Goal: Transaction & Acquisition: Subscribe to service/newsletter

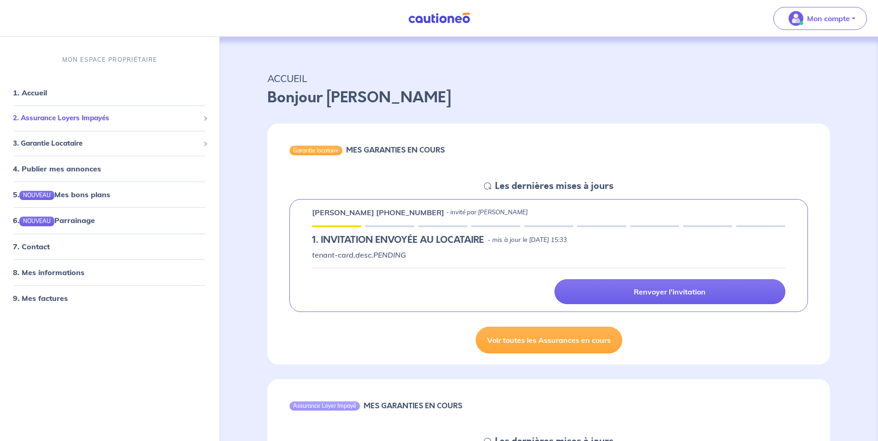
click at [52, 118] on span "2. Assurance Loyers Impayés" at bounding box center [106, 118] width 187 height 11
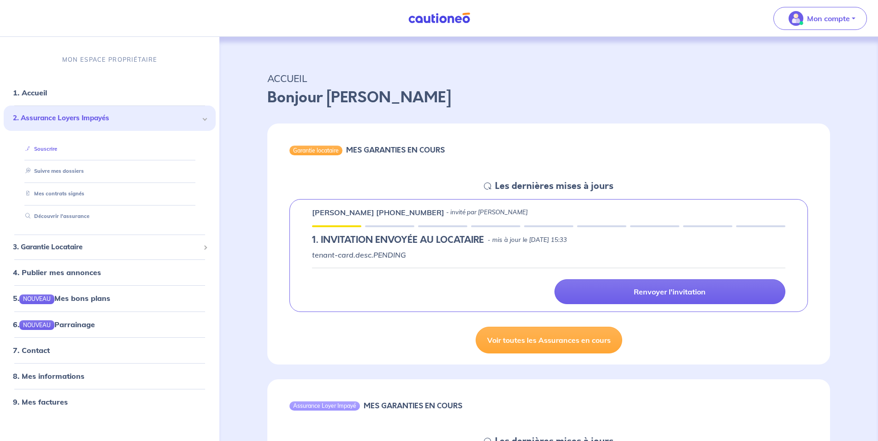
click at [50, 147] on link "Souscrire" at bounding box center [39, 148] width 35 height 6
click at [813, 9] on button "Mon compte" at bounding box center [820, 18] width 94 height 23
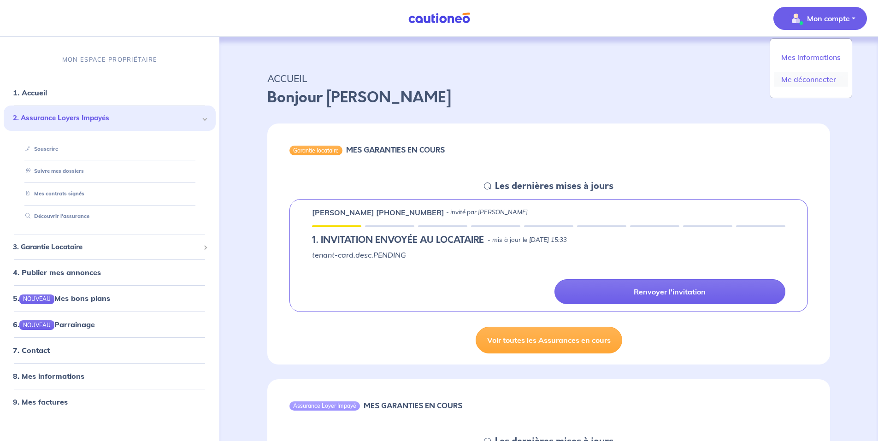
click at [809, 75] on link "Me déconnecter" at bounding box center [811, 79] width 74 height 15
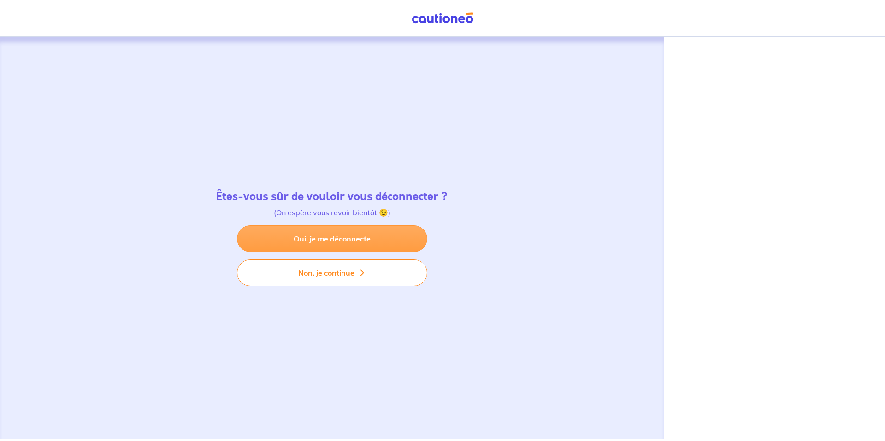
click at [346, 235] on link "Oui, je me déconnecte" at bounding box center [332, 238] width 190 height 27
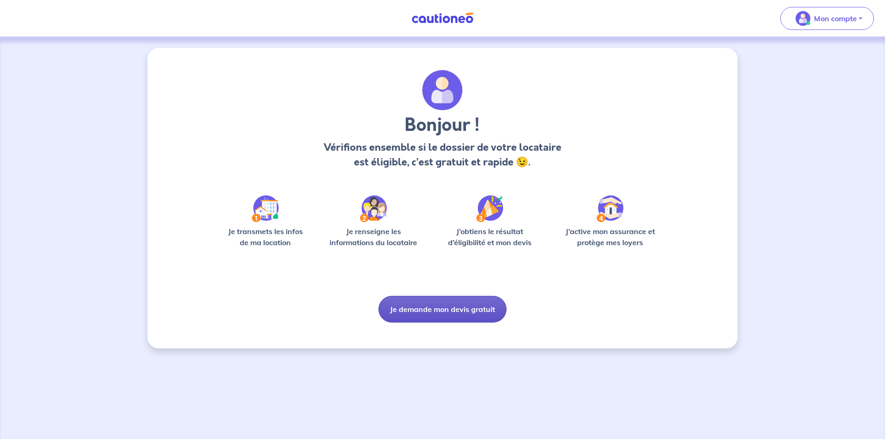
click at [461, 313] on button "Je demande mon devis gratuit" at bounding box center [442, 309] width 128 height 27
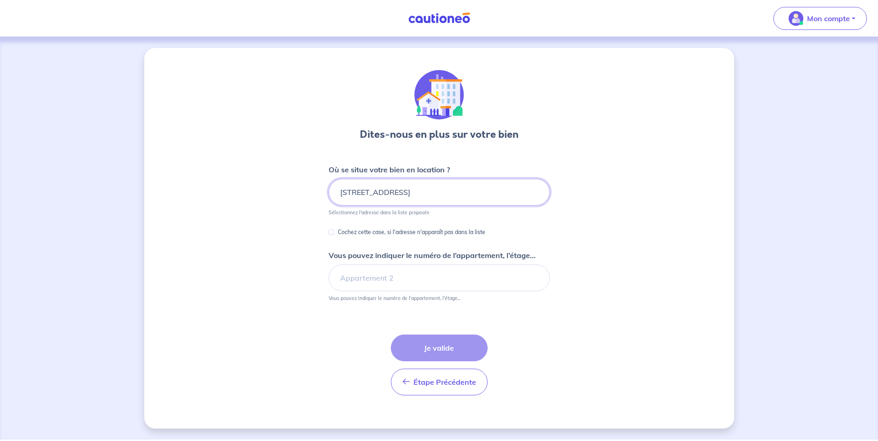
click at [425, 195] on input "12 RUE DU BLANC LOUP" at bounding box center [439, 192] width 221 height 27
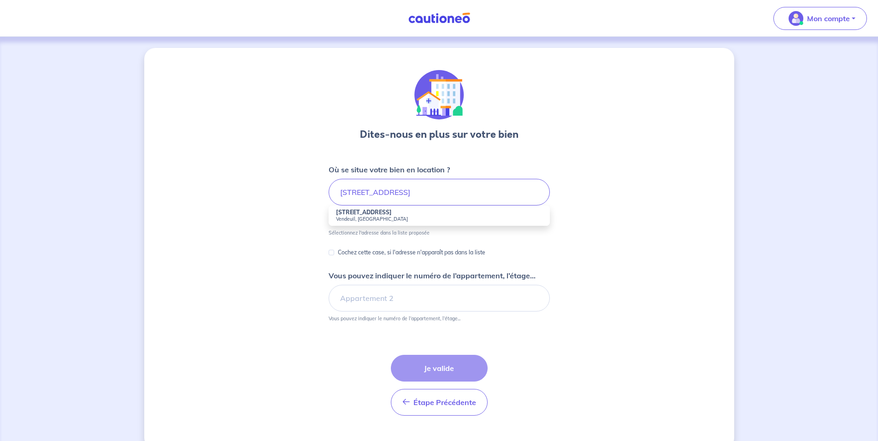
click at [368, 217] on small "Vendeuil, France" at bounding box center [439, 219] width 206 height 6
type input "12 Rue du Blanc Loup, Vendeuil, France"
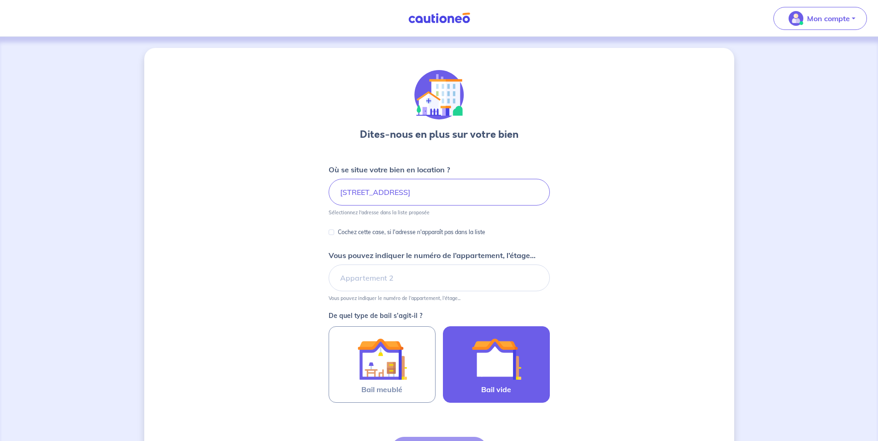
click at [493, 367] on img at bounding box center [496, 359] width 50 height 50
click at [0, 0] on input "Bail vide" at bounding box center [0, 0] width 0 height 0
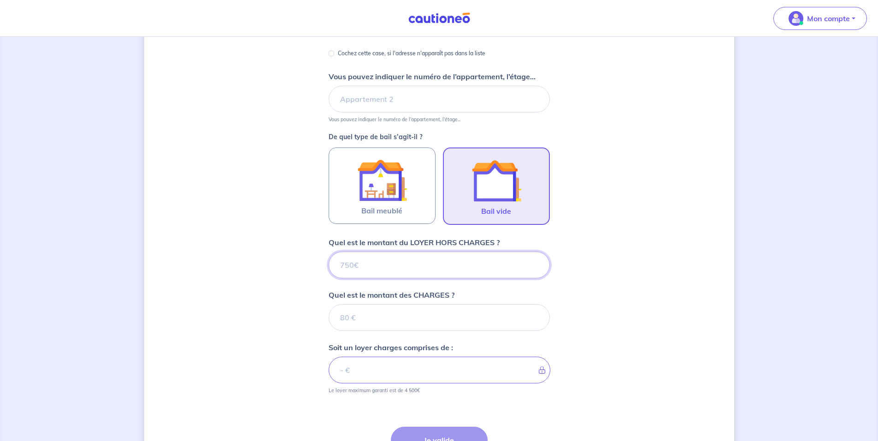
scroll to position [184, 0]
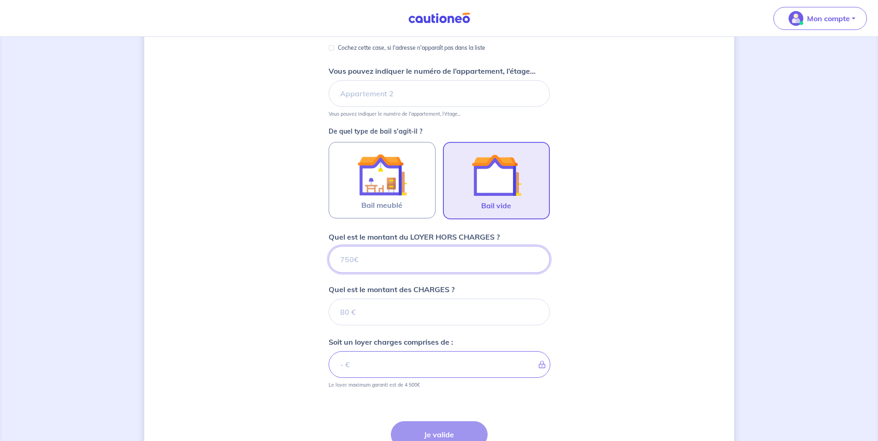
click at [378, 263] on input "Quel est le montant du LOYER HORS CHARGES ?" at bounding box center [439, 259] width 221 height 27
type input "90"
type input "900"
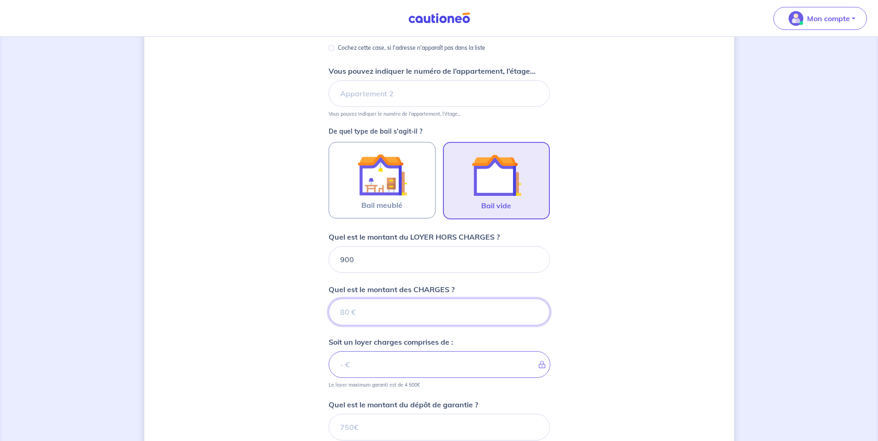
click at [363, 311] on input "Quel est le montant des CHARGES ?" at bounding box center [439, 312] width 221 height 27
type input "15"
type input "915"
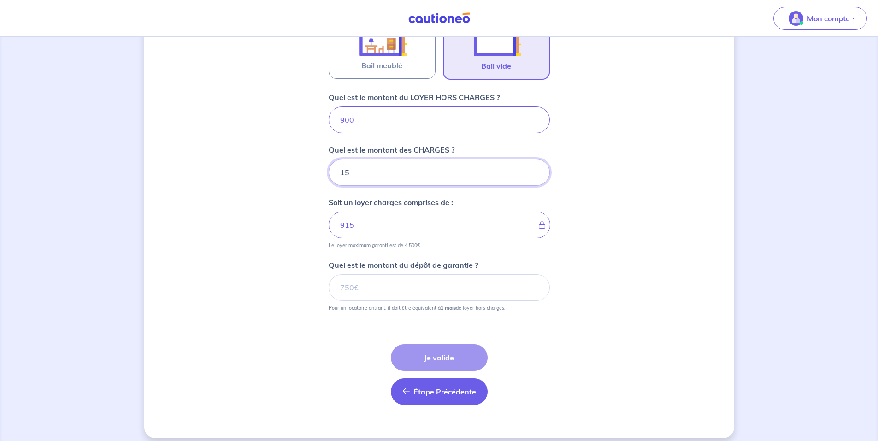
scroll to position [332, 0]
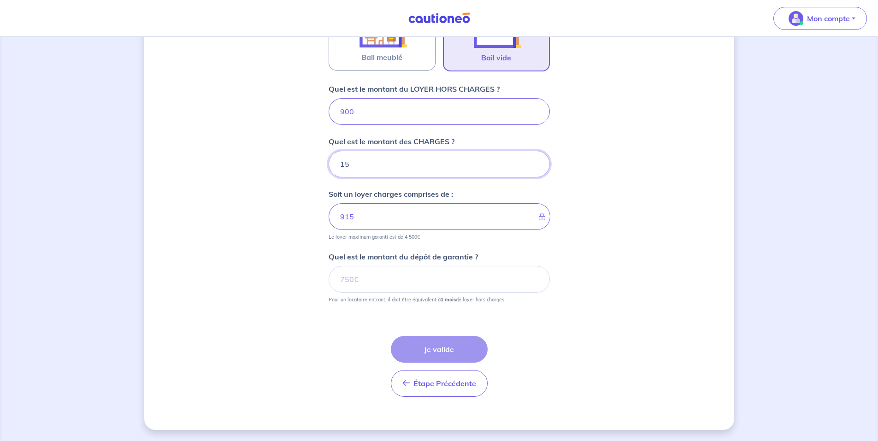
type input "15"
click at [365, 284] on input "Quel est le montant du dépôt de garantie ?" at bounding box center [439, 279] width 221 height 27
type input "900"
click at [438, 347] on button "Je valide" at bounding box center [439, 349] width 97 height 27
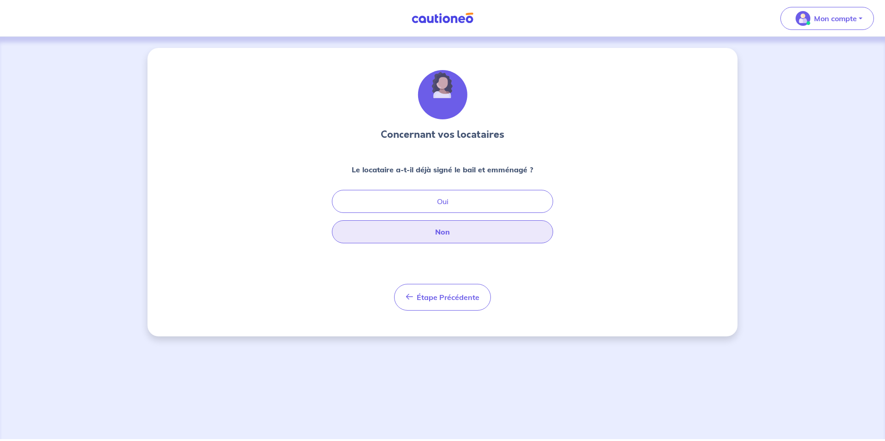
drag, startPoint x: 433, startPoint y: 232, endPoint x: 460, endPoint y: 237, distance: 28.2
click at [438, 234] on button "Non" at bounding box center [442, 231] width 221 height 23
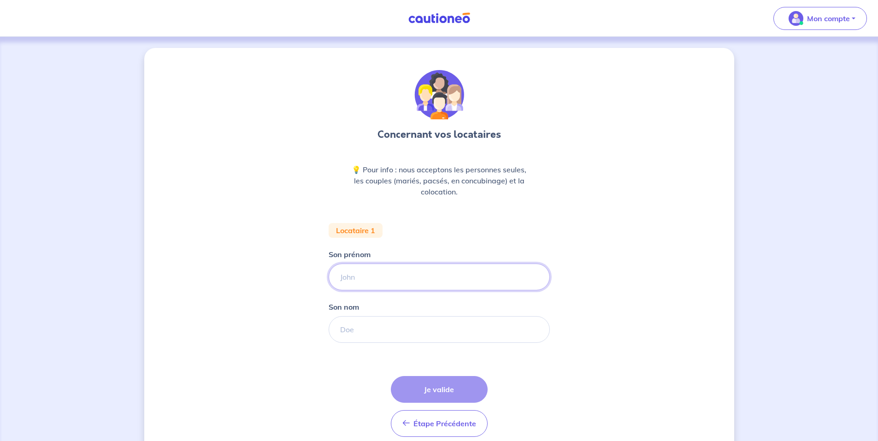
click at [356, 282] on input "Son prénom" at bounding box center [439, 277] width 221 height 27
type input "GREGORY"
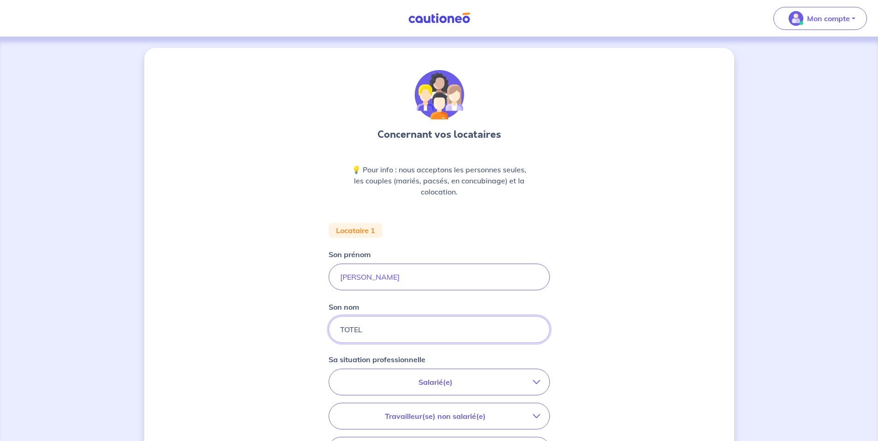
type input "TOTEL"
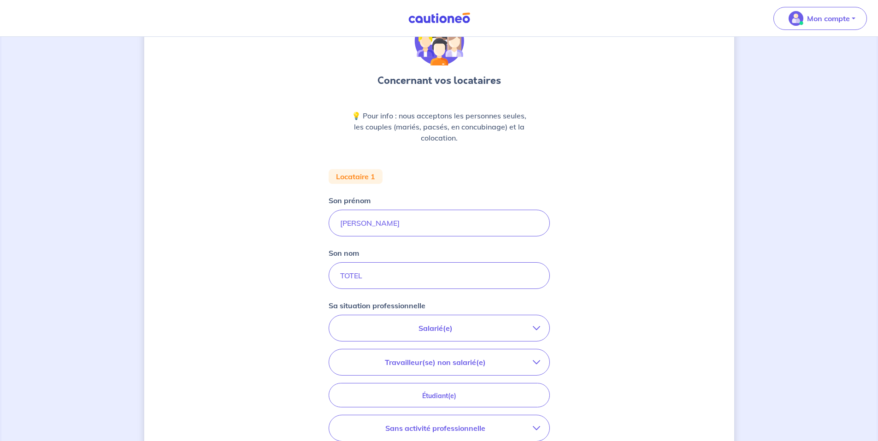
scroll to position [184, 0]
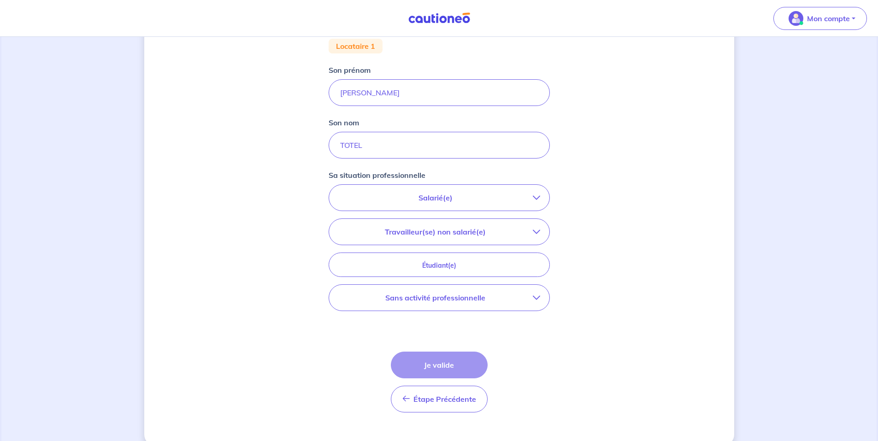
click at [434, 195] on p "Salarié(e)" at bounding box center [435, 197] width 194 height 11
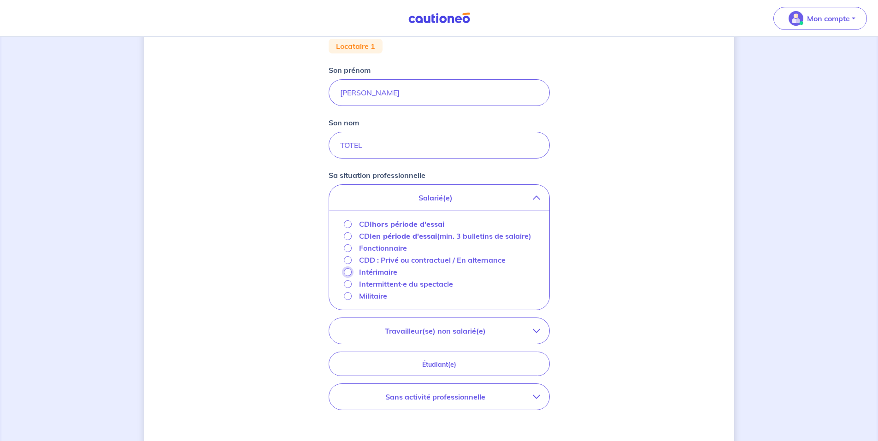
click at [348, 276] on input "Intérimaire" at bounding box center [348, 272] width 8 height 8
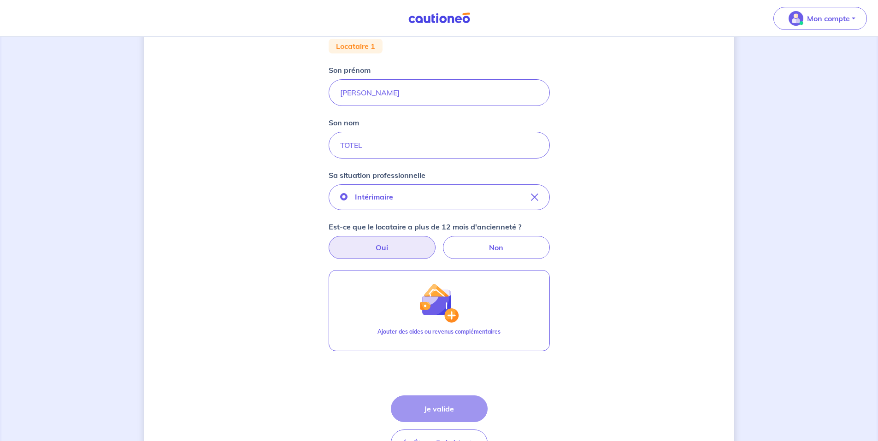
click at [369, 242] on label "Oui" at bounding box center [382, 247] width 107 height 23
click at [436, 242] on input "Oui" at bounding box center [439, 239] width 6 height 6
radio input "true"
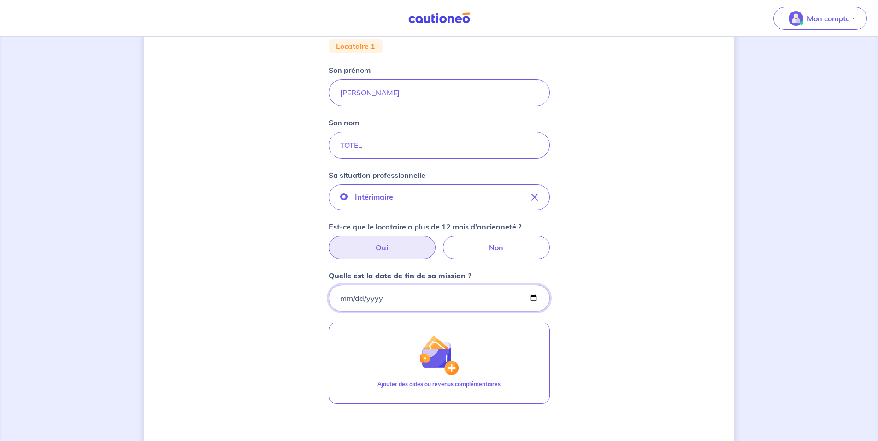
click at [342, 300] on input "Quelle est la date de fin de sa mission ?" at bounding box center [439, 298] width 221 height 27
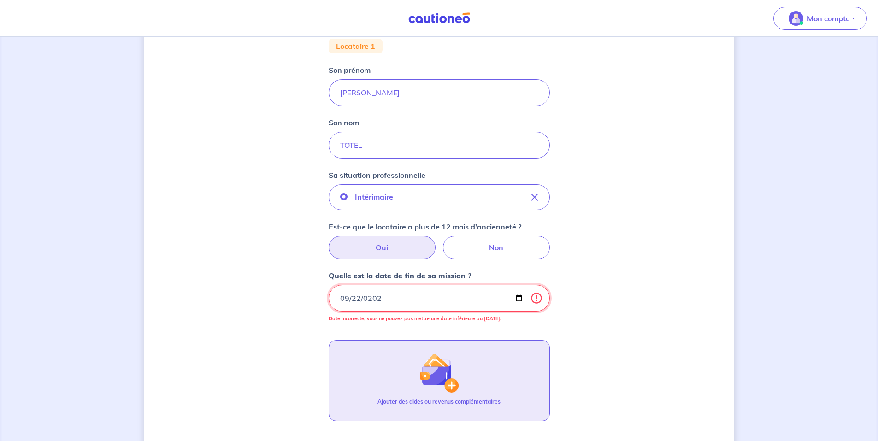
type input "2025-09-22"
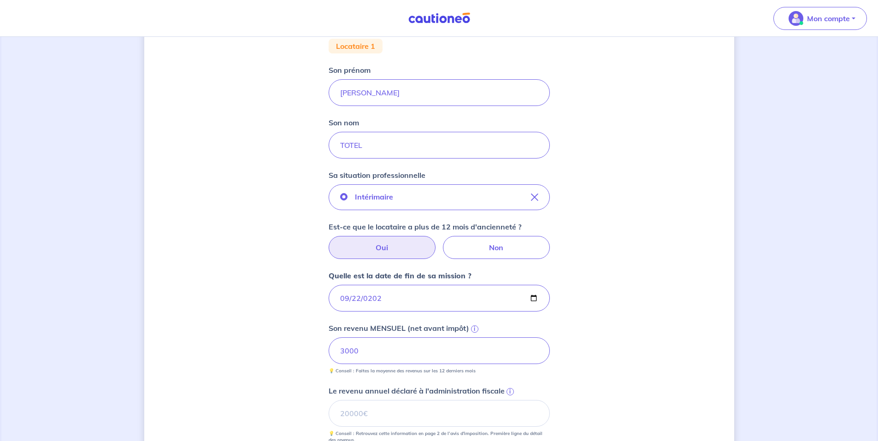
click at [650, 333] on div "Concernant vos locataires 💡 Pour info : nous acceptons les personnes seules, le…" at bounding box center [439, 269] width 590 height 810
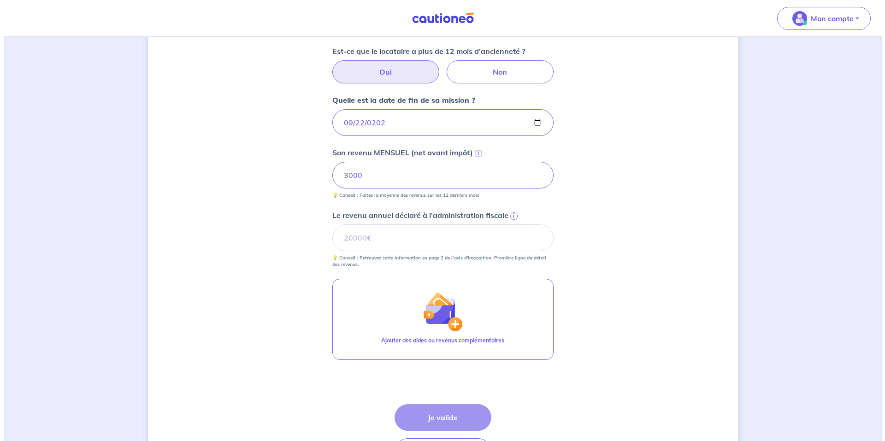
scroll to position [369, 0]
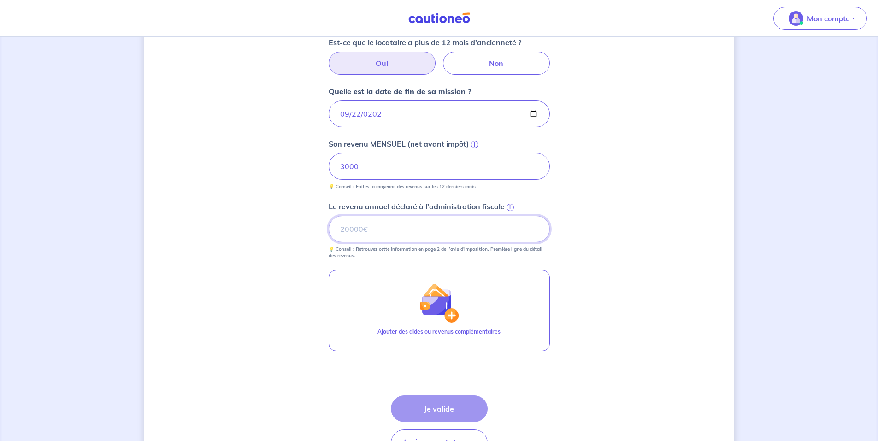
click at [358, 231] on input "Le revenu annuel déclaré à l'administration fiscale i" at bounding box center [439, 229] width 221 height 27
type input "36000"
click at [614, 325] on div "Concernant vos locataires 💡 Pour info : nous acceptons les personnes seules, le…" at bounding box center [439, 84] width 590 height 810
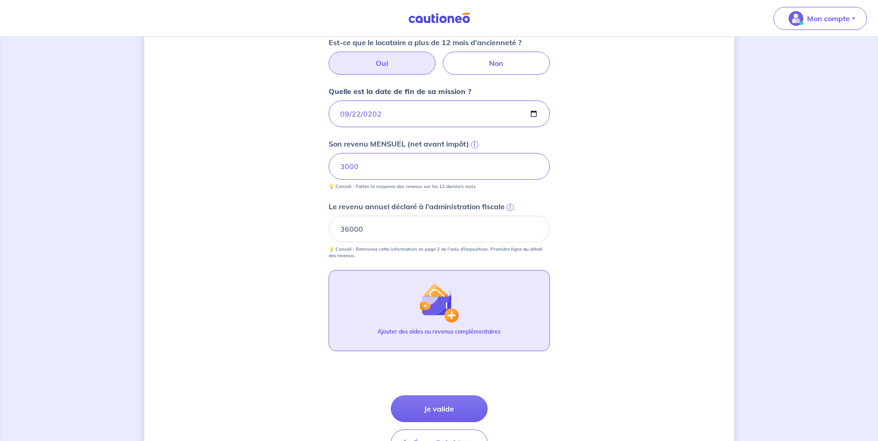
click at [435, 320] on img "button" at bounding box center [439, 303] width 40 height 40
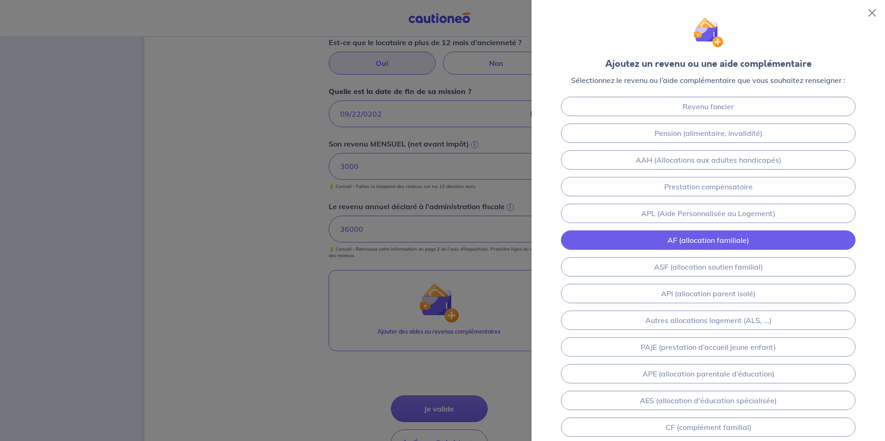
click at [695, 235] on link "AF (allocation familiale)" at bounding box center [708, 239] width 294 height 19
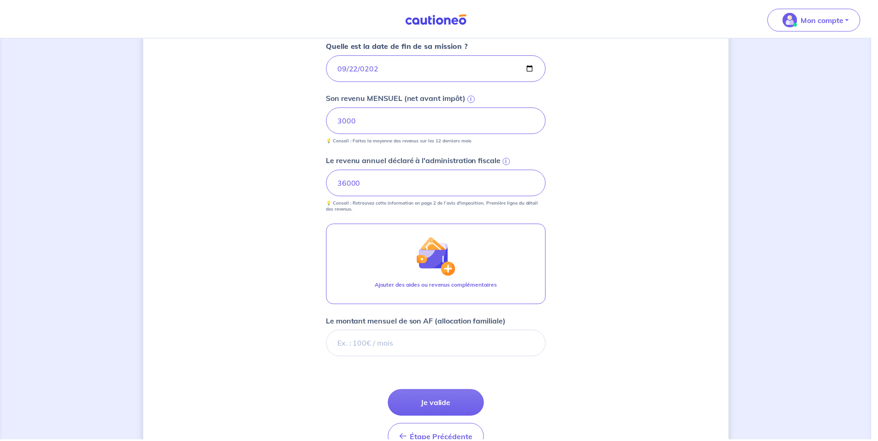
scroll to position [470, 0]
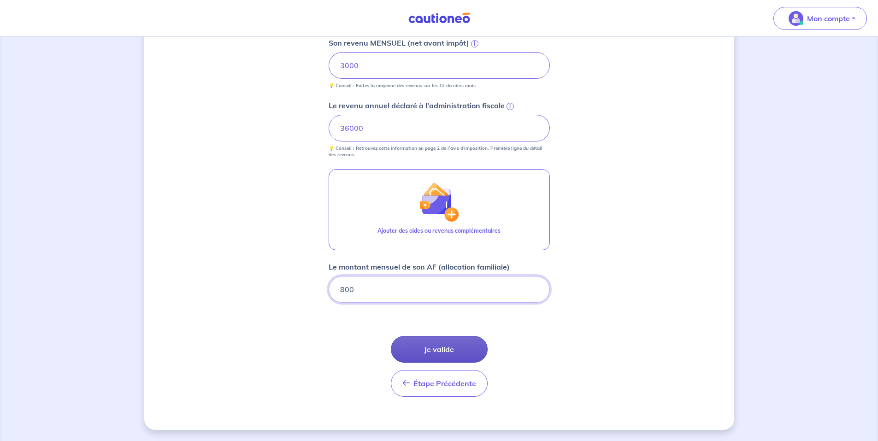
type input "800"
click at [447, 343] on button "Je valide" at bounding box center [439, 349] width 97 height 27
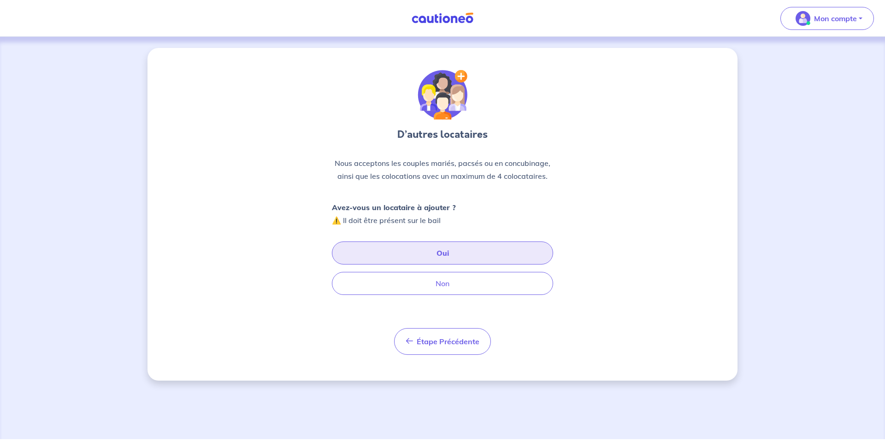
click at [411, 257] on button "Oui" at bounding box center [442, 252] width 221 height 23
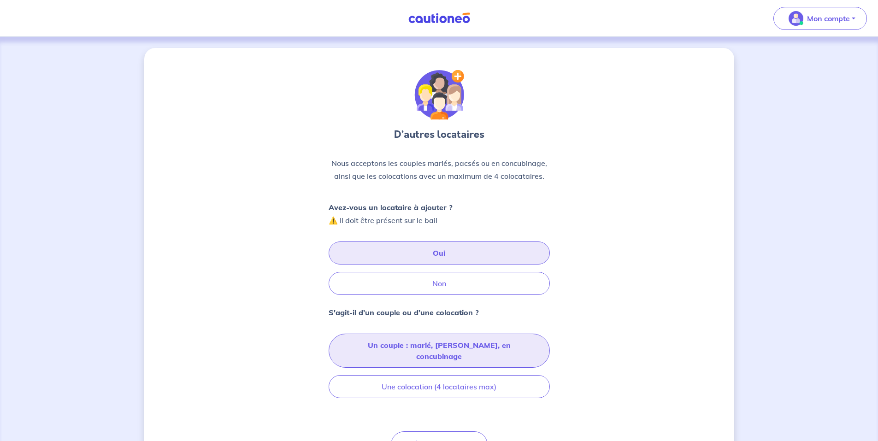
click at [418, 341] on button "Un couple : marié, pacsé, en concubinage" at bounding box center [439, 351] width 221 height 34
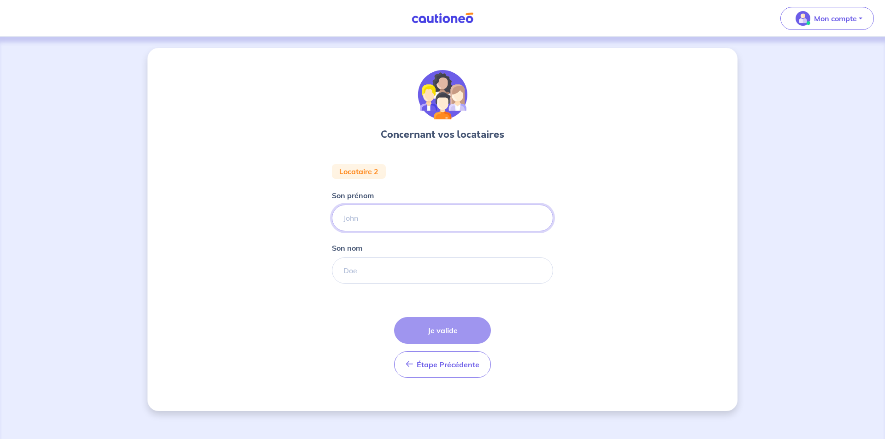
click at [382, 218] on input "Son prénom" at bounding box center [442, 218] width 221 height 27
type input "VANESSA"
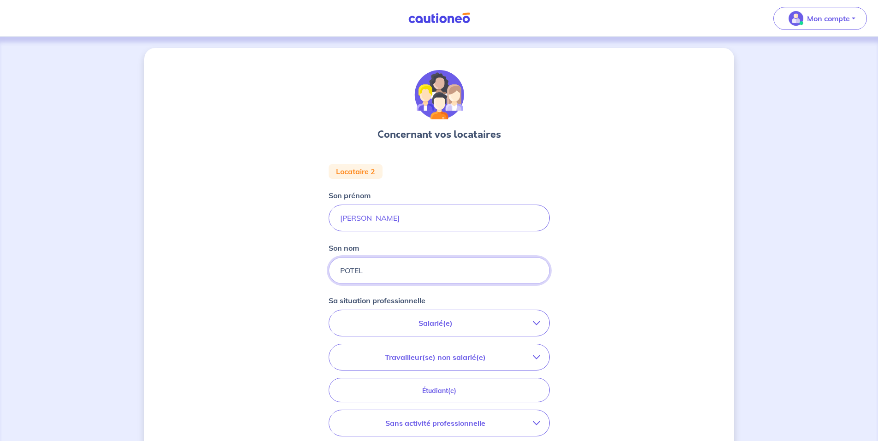
type input "POTEL"
click at [432, 319] on p "Salarié(e)" at bounding box center [435, 322] width 194 height 11
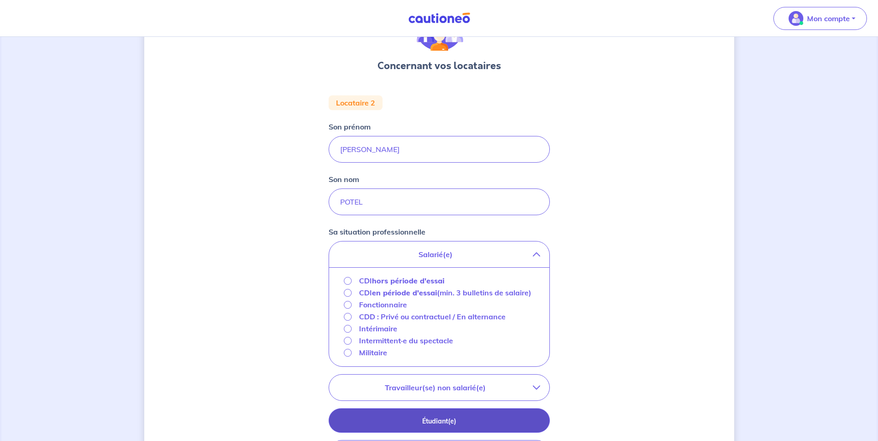
scroll to position [184, 0]
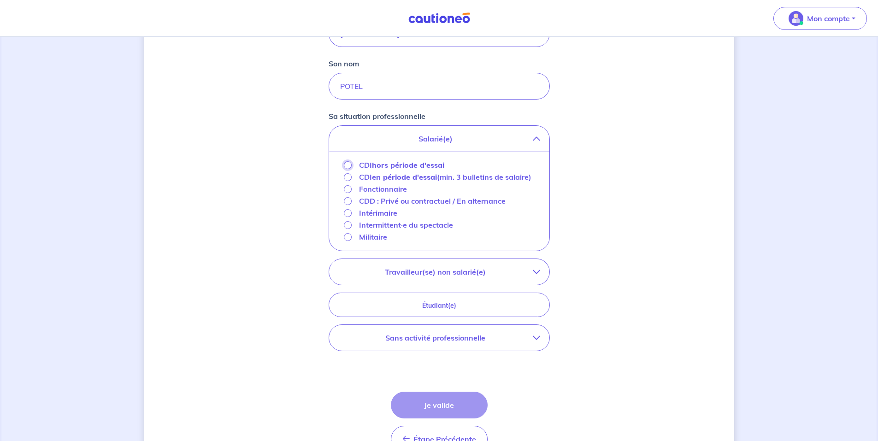
click at [348, 164] on input "CDI hors période d'essai" at bounding box center [348, 165] width 8 height 8
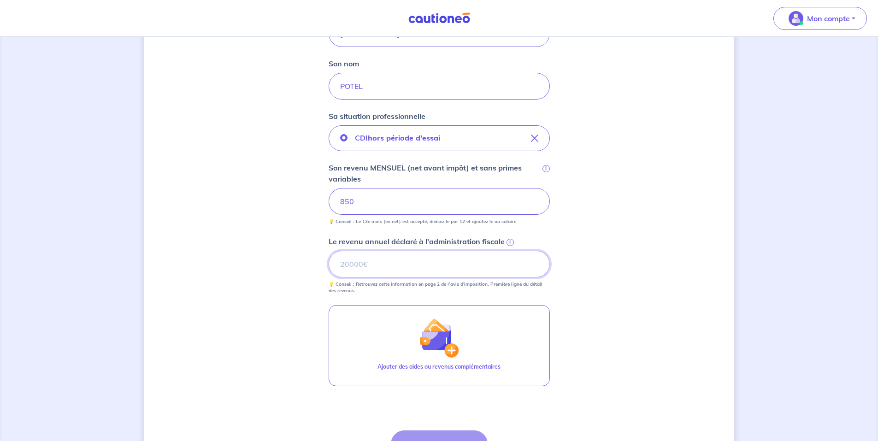
click at [381, 267] on input "Le revenu annuel déclaré à l'administration fiscale i" at bounding box center [439, 264] width 221 height 27
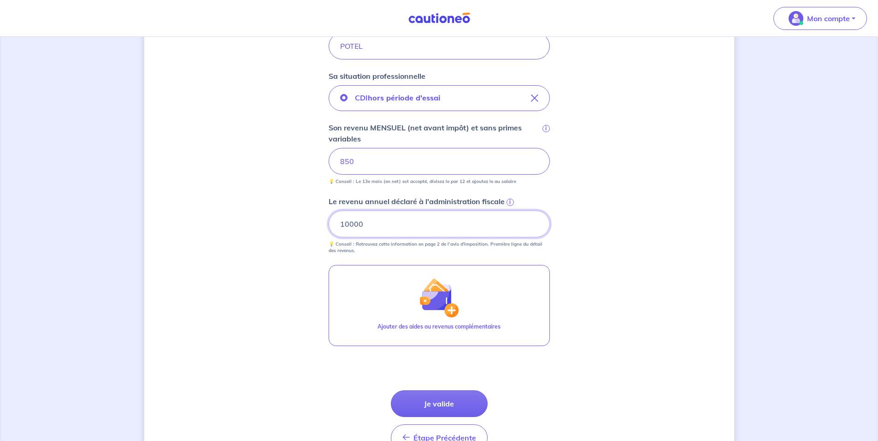
scroll to position [279, 0]
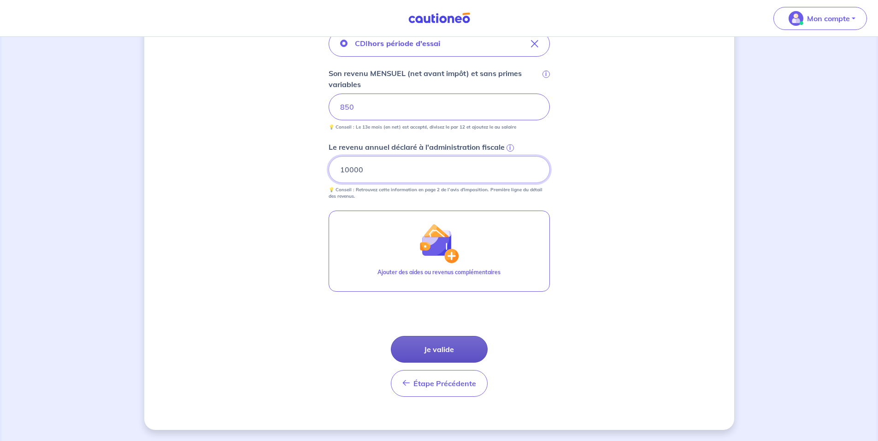
type input "10000"
click at [435, 352] on button "Je valide" at bounding box center [439, 349] width 97 height 27
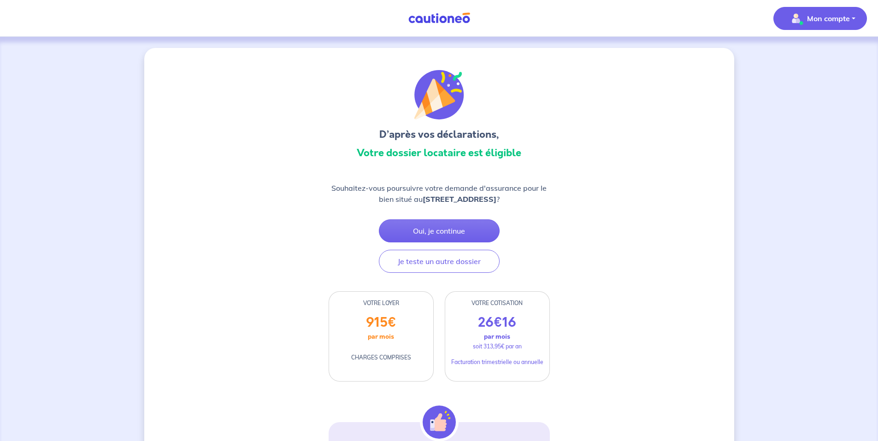
click at [825, 14] on p "Mon compte" at bounding box center [828, 18] width 43 height 11
click at [799, 85] on link "Me déconnecter" at bounding box center [811, 79] width 74 height 15
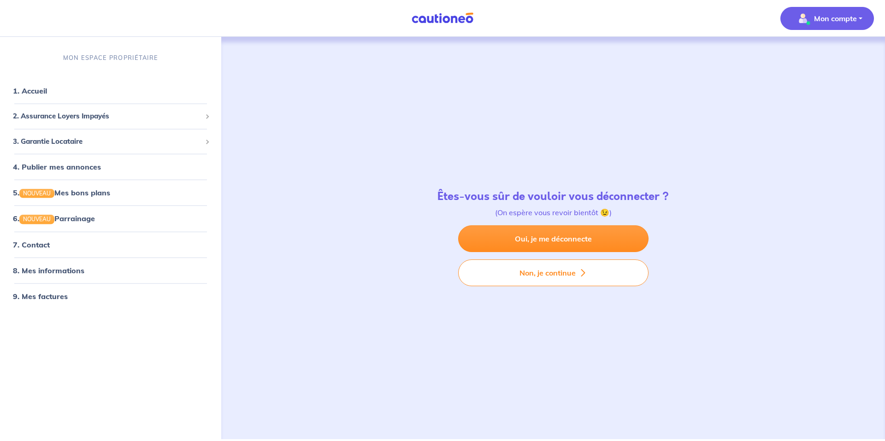
click at [842, 14] on p "Mon compte" at bounding box center [835, 18] width 43 height 11
click at [810, 75] on link "Me déconnecter" at bounding box center [818, 79] width 74 height 15
click at [833, 17] on p "Mon compte" at bounding box center [835, 18] width 43 height 11
click at [807, 83] on link "Me déconnecter" at bounding box center [818, 79] width 74 height 15
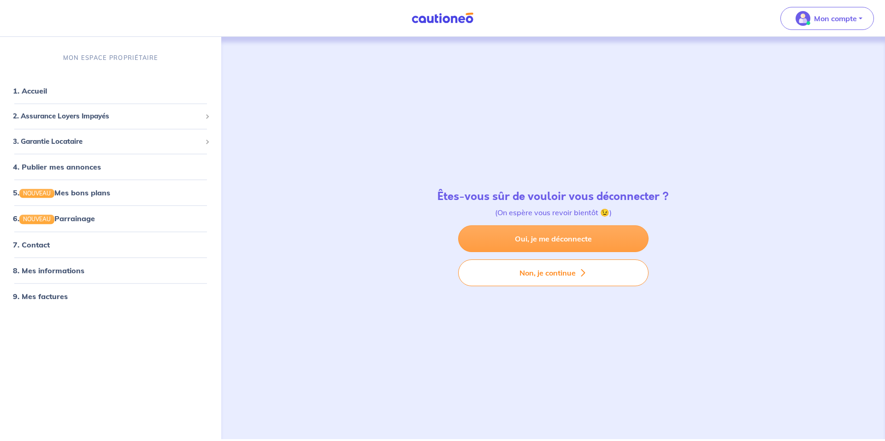
click at [541, 239] on link "Oui, je me déconnecte" at bounding box center [553, 238] width 190 height 27
